Goal: Information Seeking & Learning: Learn about a topic

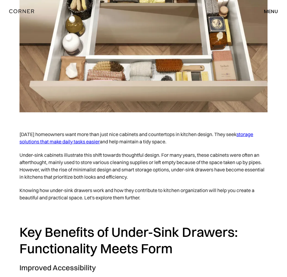
scroll to position [284, 0]
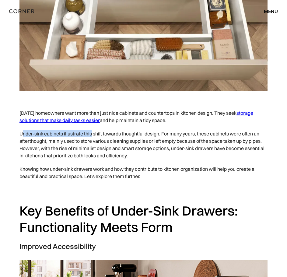
drag, startPoint x: 24, startPoint y: 135, endPoint x: 92, endPoint y: 135, distance: 68.7
click at [92, 135] on p "Under-sink cabinets illustrate this shift towards thoughtful design. For many y…" at bounding box center [143, 144] width 248 height 35
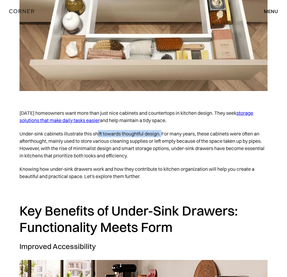
drag, startPoint x: 97, startPoint y: 135, endPoint x: 164, endPoint y: 135, distance: 66.9
click at [164, 135] on p "Under-sink cabinets illustrate this shift towards thoughtful design. For many y…" at bounding box center [143, 144] width 248 height 35
click at [165, 135] on p "Under-sink cabinets illustrate this shift towards thoughtful design. For many y…" at bounding box center [143, 144] width 248 height 35
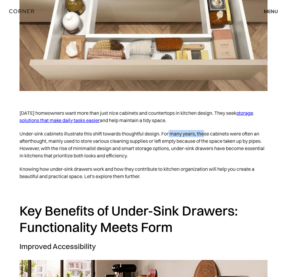
drag, startPoint x: 213, startPoint y: 134, endPoint x: 217, endPoint y: 135, distance: 4.0
click at [214, 135] on p "Under-sink cabinets illustrate this shift towards thoughtful design. For many y…" at bounding box center [143, 144] width 248 height 35
click at [217, 135] on p "Under-sink cabinets illustrate this shift towards thoughtful design. For many y…" at bounding box center [143, 144] width 248 height 35
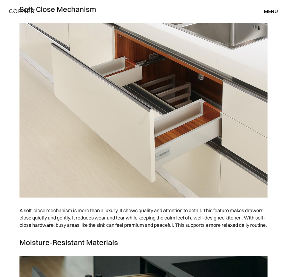
scroll to position [1561, 0]
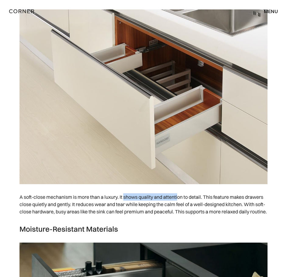
drag, startPoint x: 124, startPoint y: 196, endPoint x: 179, endPoint y: 198, distance: 54.2
click at [179, 198] on p "A soft-close mechanism is more than a luxury. It shows quality and attention to…" at bounding box center [143, 204] width 248 height 28
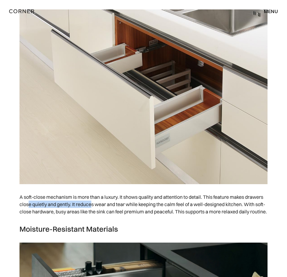
drag, startPoint x: 28, startPoint y: 202, endPoint x: 93, endPoint y: 202, distance: 65.1
click at [93, 202] on p "A soft-close mechanism is more than a luxury. It shows quality and attention to…" at bounding box center [143, 204] width 248 height 28
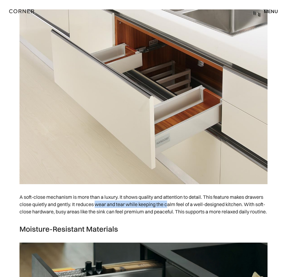
drag, startPoint x: 97, startPoint y: 202, endPoint x: 168, endPoint y: 202, distance: 70.9
click at [168, 202] on p "A soft-close mechanism is more than a luxury. It shows quality and attention to…" at bounding box center [143, 204] width 248 height 28
drag, startPoint x: 182, startPoint y: 206, endPoint x: 239, endPoint y: 207, distance: 56.9
click at [239, 207] on p "A soft-close mechanism is more than a luxury. It shows quality and attention to…" at bounding box center [143, 204] width 248 height 28
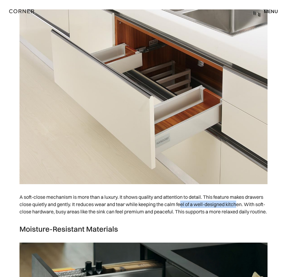
click at [239, 207] on p "A soft-close mechanism is more than a luxury. It shows quality and attention to…" at bounding box center [143, 204] width 248 height 28
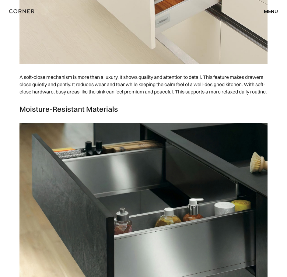
scroll to position [1703, 0]
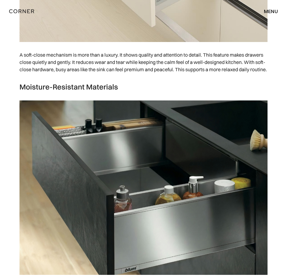
click at [113, 64] on p "A soft-close mechanism is more than a luxury. It shows quality and attention to…" at bounding box center [143, 62] width 248 height 28
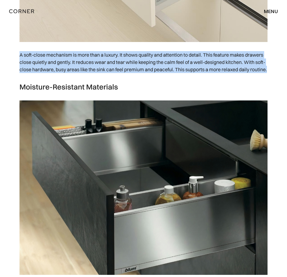
drag, startPoint x: 19, startPoint y: 52, endPoint x: 82, endPoint y: 76, distance: 67.4
click at [82, 76] on p "A soft-close mechanism is more than a luxury. It shows quality and attention to…" at bounding box center [143, 62] width 248 height 28
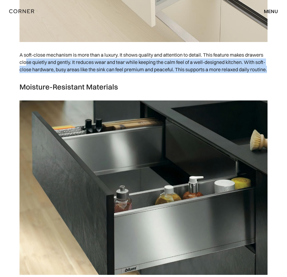
drag, startPoint x: 26, startPoint y: 62, endPoint x: 98, endPoint y: 74, distance: 72.2
click at [98, 74] on p "A soft-close mechanism is more than a luxury. It shows quality and attention to…" at bounding box center [143, 62] width 248 height 28
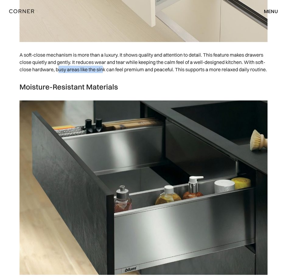
drag, startPoint x: 57, startPoint y: 70, endPoint x: 125, endPoint y: 72, distance: 67.6
click at [125, 72] on p "A soft-close mechanism is more than a luxury. It shows quality and attention to…" at bounding box center [143, 62] width 248 height 28
click at [125, 73] on p "A soft-close mechanism is more than a luxury. It shows quality and attention to…" at bounding box center [143, 62] width 248 height 28
click at [138, 72] on p "A soft-close mechanism is more than a luxury. It shows quality and attention to…" at bounding box center [143, 62] width 248 height 28
drag, startPoint x: 189, startPoint y: 69, endPoint x: 226, endPoint y: 73, distance: 36.4
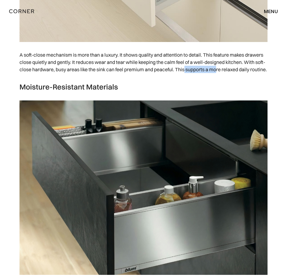
click at [226, 73] on p "A soft-close mechanism is more than a luxury. It shows quality and attention to…" at bounding box center [143, 62] width 248 height 28
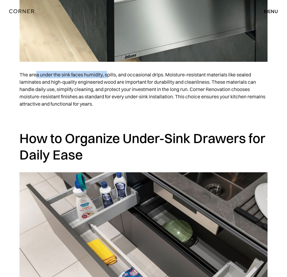
drag, startPoint x: 36, startPoint y: 83, endPoint x: 136, endPoint y: 83, distance: 100.4
click at [135, 83] on p "The area under the sink faces humidity, spills, and occasional drips. Moisture-…" at bounding box center [143, 89] width 248 height 43
click at [137, 83] on p "The area under the sink faces humidity, spills, and occasional drips. Moisture-…" at bounding box center [143, 89] width 248 height 43
click at [155, 83] on p "The area under the sink faces humidity, spills, and occasional drips. Moisture-…" at bounding box center [143, 89] width 248 height 43
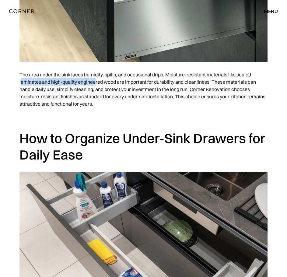
drag, startPoint x: 22, startPoint y: 89, endPoint x: 98, endPoint y: 92, distance: 75.8
click at [98, 92] on p "The area under the sink faces humidity, spills, and occasional drips. Moisture-…" at bounding box center [143, 89] width 248 height 43
drag, startPoint x: 113, startPoint y: 90, endPoint x: 161, endPoint y: 90, distance: 48.1
click at [161, 90] on p "The area under the sink faces humidity, spills, and occasional drips. Moisture-…" at bounding box center [143, 89] width 248 height 43
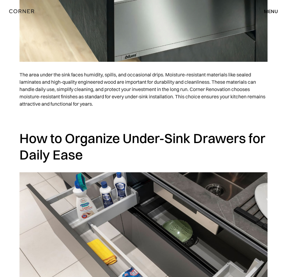
click at [168, 90] on p "The area under the sink faces humidity, spills, and occasional drips. Moisture-…" at bounding box center [143, 89] width 248 height 43
drag, startPoint x: 187, startPoint y: 90, endPoint x: 231, endPoint y: 90, distance: 44.7
click at [231, 90] on p "The area under the sink faces humidity, spills, and occasional drips. Moisture-…" at bounding box center [143, 89] width 248 height 43
drag, startPoint x: 23, startPoint y: 95, endPoint x: 89, endPoint y: 98, distance: 66.4
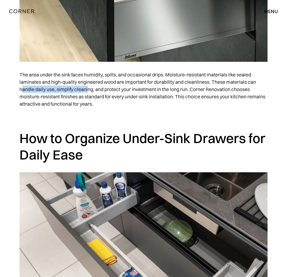
click at [89, 98] on p "The area under the sink faces humidity, spills, and occasional drips. Moisture-…" at bounding box center [143, 89] width 248 height 43
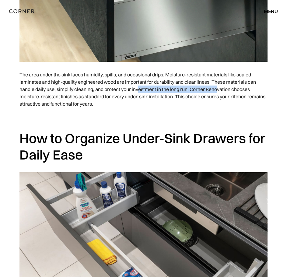
drag, startPoint x: 138, startPoint y: 96, endPoint x: 217, endPoint y: 97, distance: 79.4
click at [217, 97] on p "The area under the sink faces humidity, spills, and occasional drips. Moisture-…" at bounding box center [143, 89] width 248 height 43
click at [218, 97] on p "The area under the sink faces humidity, spills, and occasional drips. Moisture-…" at bounding box center [143, 89] width 248 height 43
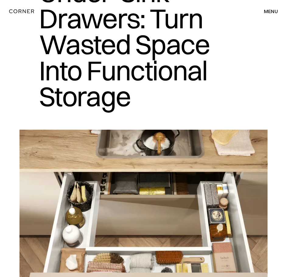
scroll to position [0, 0]
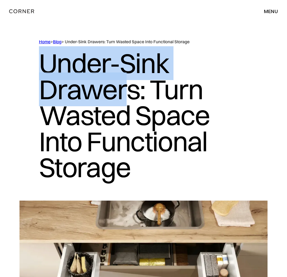
drag, startPoint x: 43, startPoint y: 62, endPoint x: 124, endPoint y: 86, distance: 84.3
click at [124, 86] on h1 "Under-Sink Drawers: Turn Wasted Space Into Functional Storage" at bounding box center [143, 115] width 209 height 141
copy h1 "Under-Sink Drawer"
